Goal: Entertainment & Leisure: Browse casually

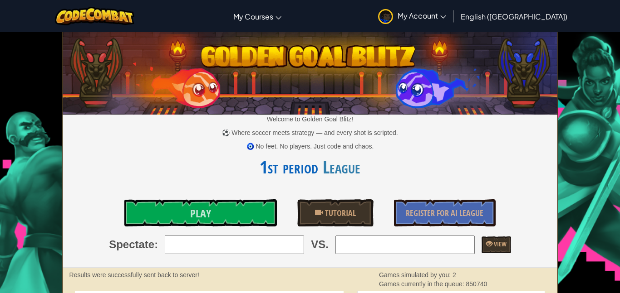
click at [232, 214] on link "Play" at bounding box center [200, 213] width 152 height 27
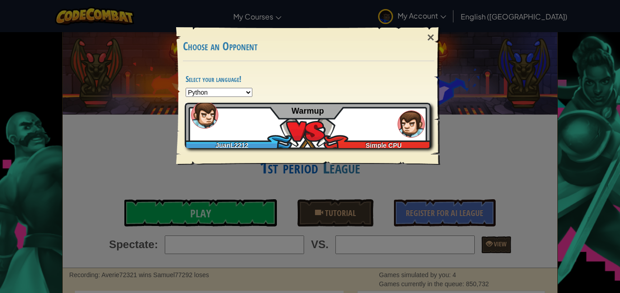
click at [407, 111] on img at bounding box center [410, 124] width 27 height 27
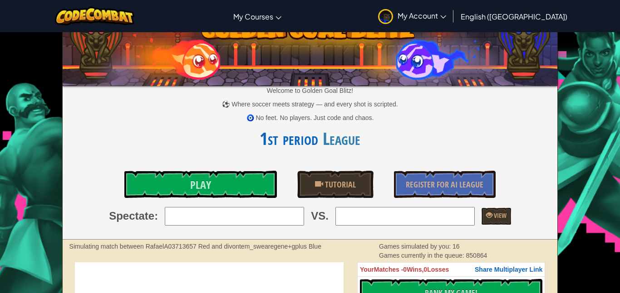
scroll to position [30, 0]
